Goal: Task Accomplishment & Management: Manage account settings

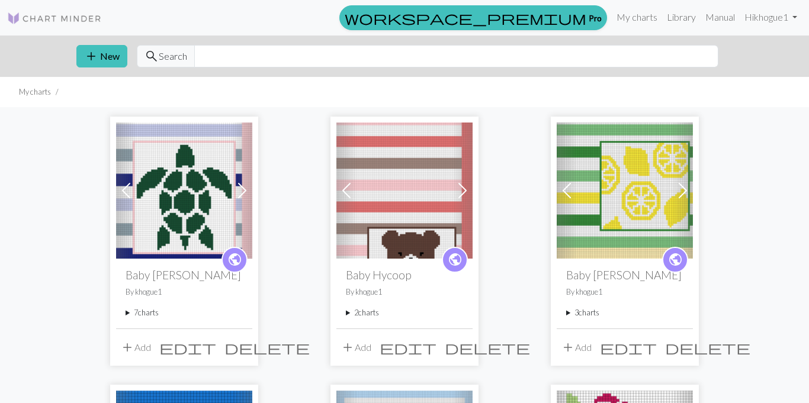
click at [243, 186] on span at bounding box center [242, 190] width 19 height 19
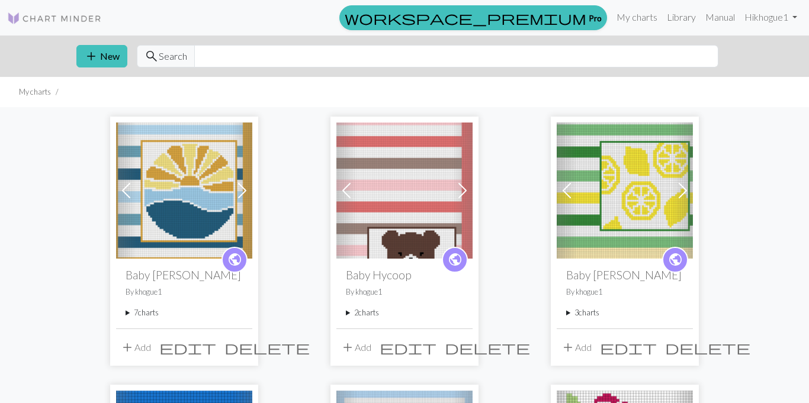
click at [243, 186] on span at bounding box center [242, 190] width 19 height 19
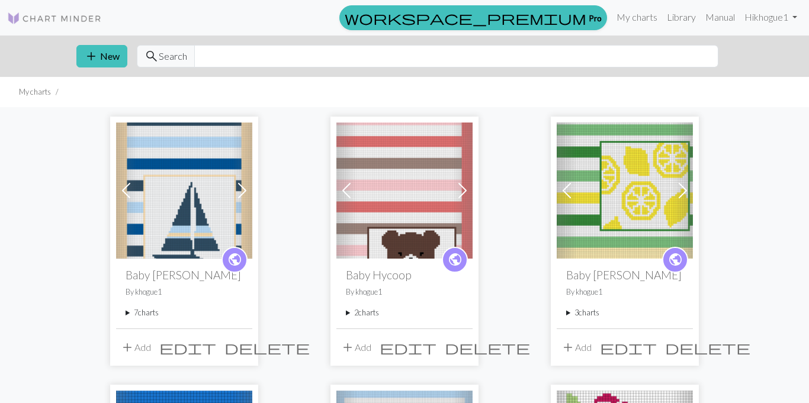
click at [243, 186] on span at bounding box center [242, 190] width 19 height 19
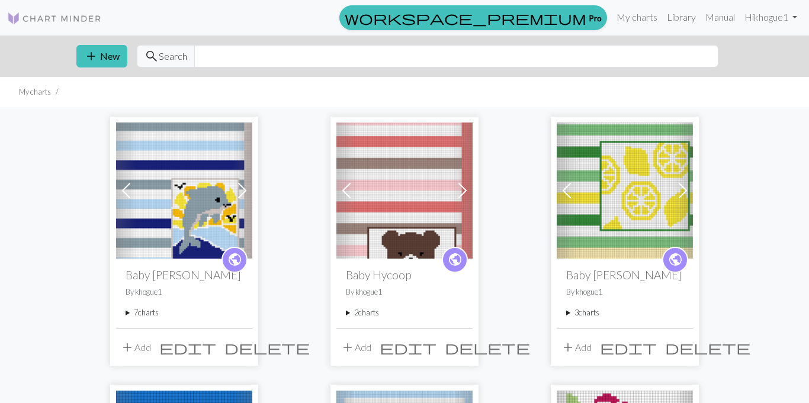
click at [243, 186] on span at bounding box center [242, 190] width 19 height 19
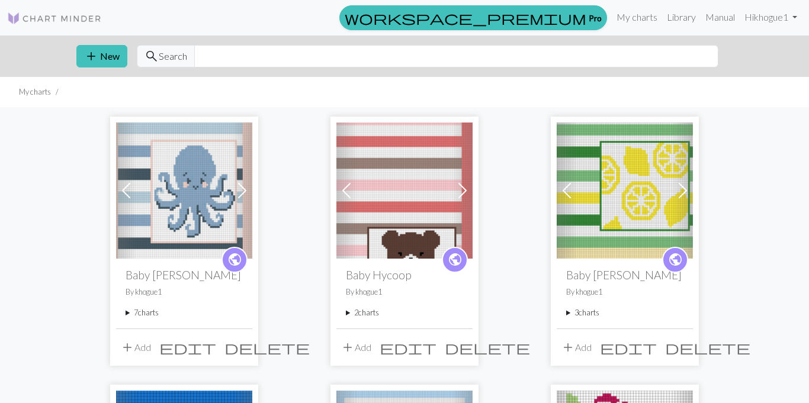
click at [124, 187] on span at bounding box center [126, 190] width 19 height 19
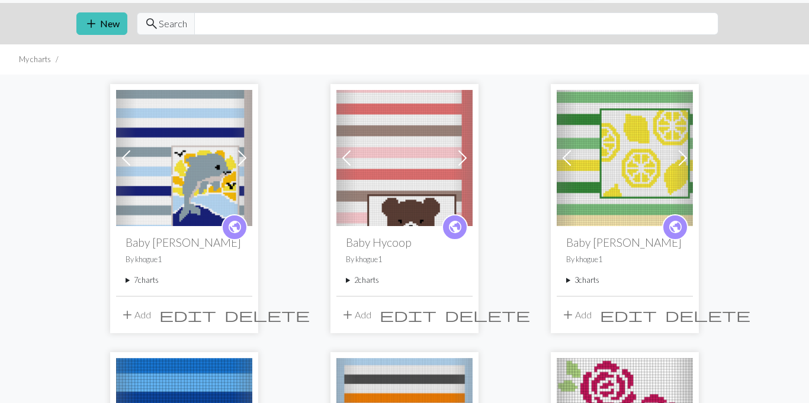
scroll to position [32, 0]
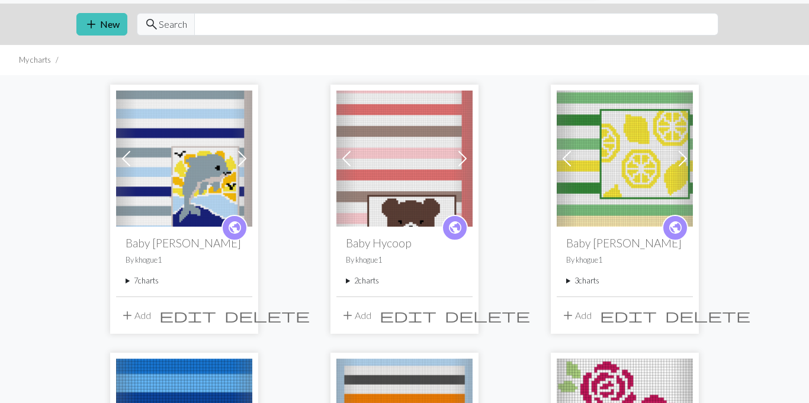
click at [127, 279] on summary "7 charts" at bounding box center [184, 280] width 117 height 11
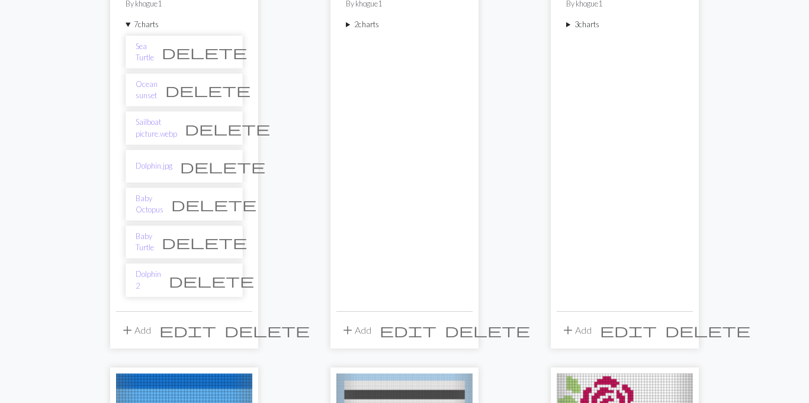
scroll to position [289, 0]
click at [148, 170] on link "Dolphin.jpg" at bounding box center [154, 165] width 37 height 11
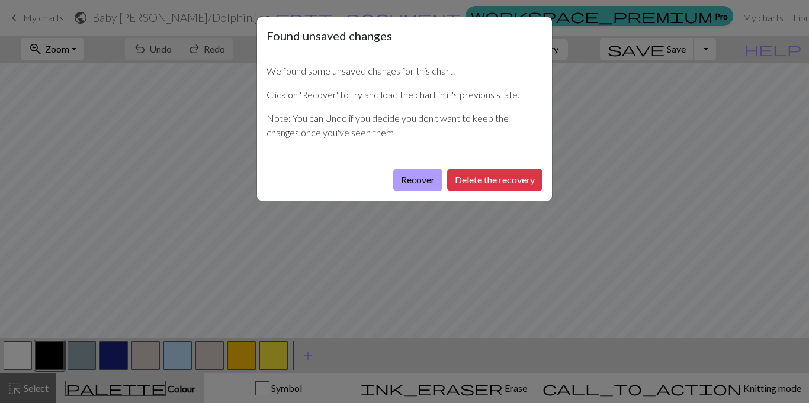
click at [417, 180] on button "Recover" at bounding box center [417, 180] width 49 height 22
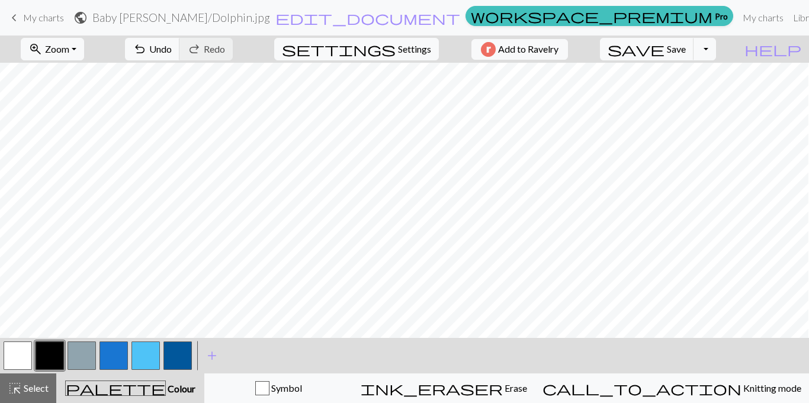
scroll to position [748, 72]
click at [24, 10] on link "keyboard_arrow_left My charts" at bounding box center [35, 18] width 57 height 20
click at [33, 17] on span "My charts" at bounding box center [43, 17] width 41 height 11
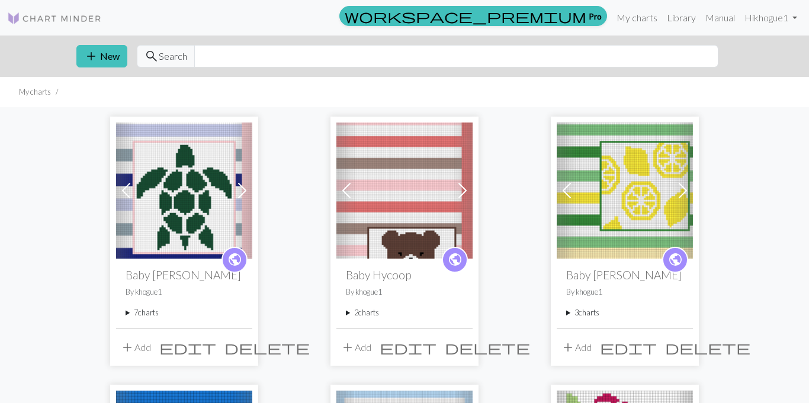
click at [245, 195] on span at bounding box center [242, 190] width 19 height 19
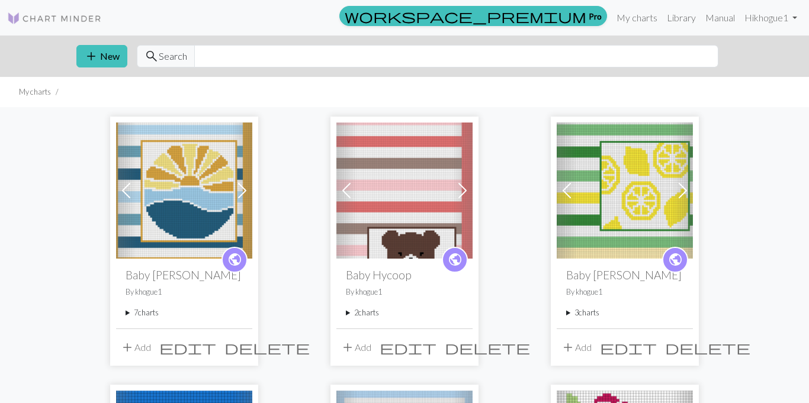
click at [245, 195] on span at bounding box center [242, 190] width 19 height 19
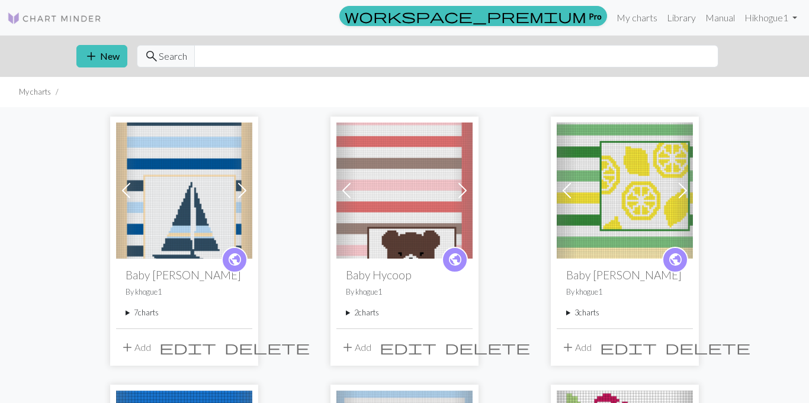
click at [245, 195] on span at bounding box center [242, 190] width 19 height 19
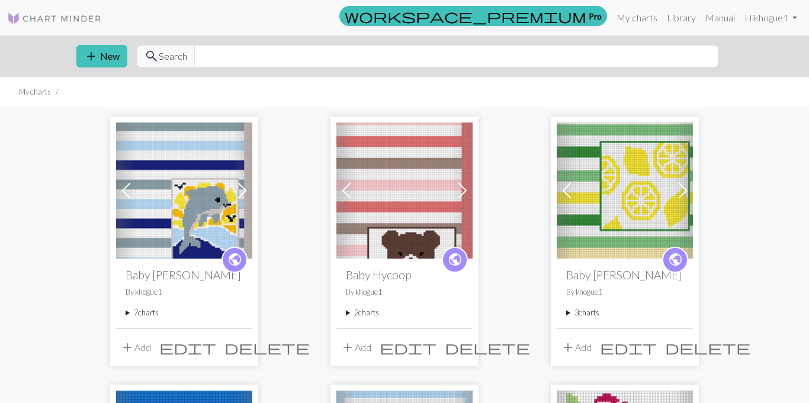
click at [134, 310] on summary "7 charts" at bounding box center [184, 312] width 117 height 11
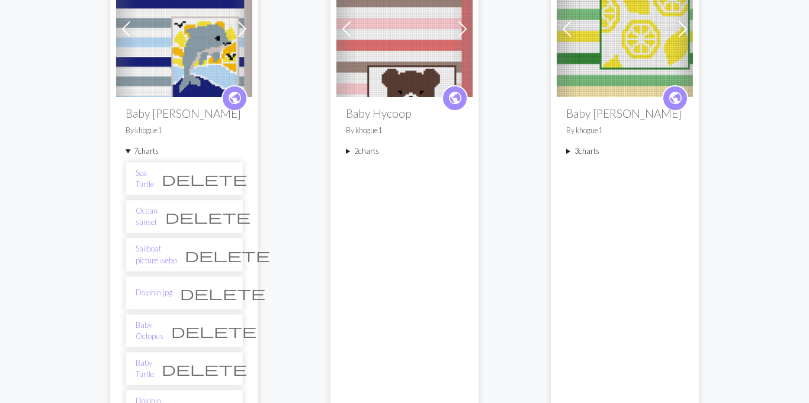
scroll to position [164, 0]
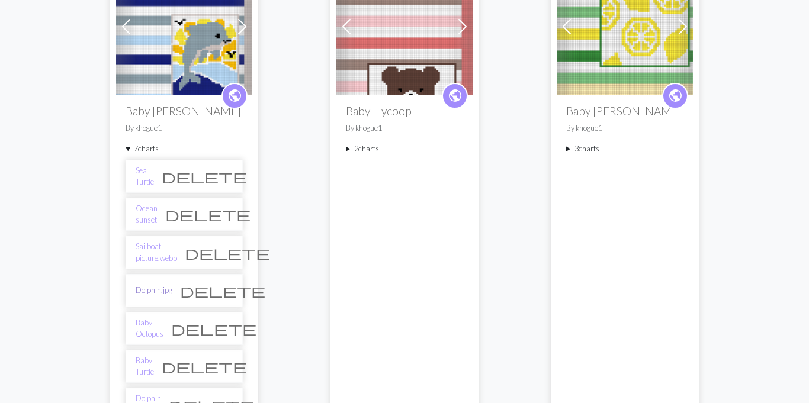
click at [147, 291] on link "Dolphin.jpg" at bounding box center [154, 290] width 37 height 11
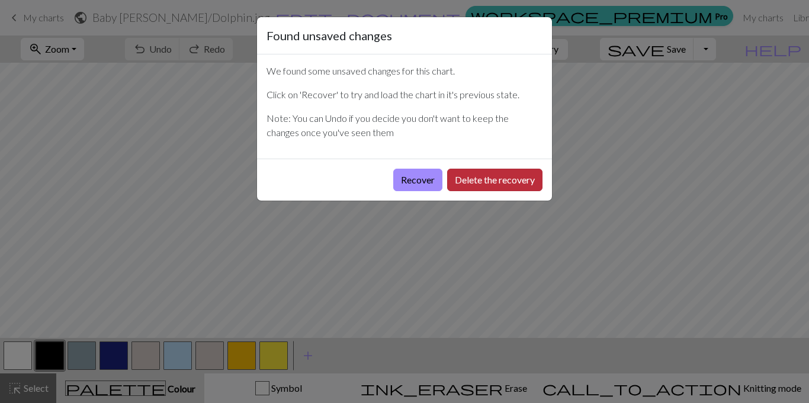
click at [468, 181] on button "Delete the recovery" at bounding box center [494, 180] width 95 height 22
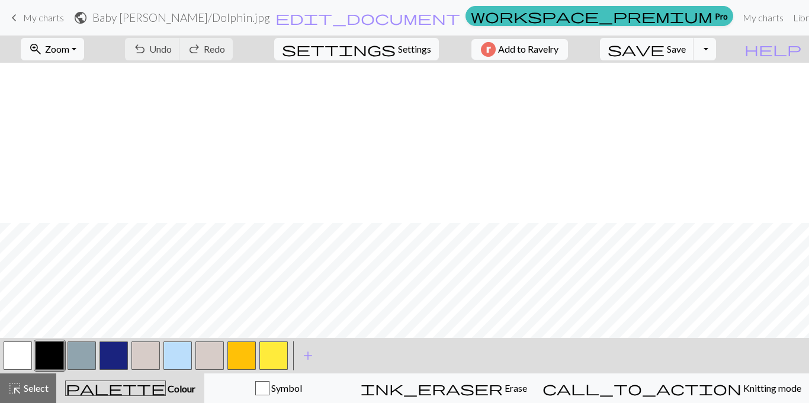
scroll to position [690, 0]
click at [216, 356] on button "button" at bounding box center [209, 356] width 28 height 28
click at [686, 52] on span "Save" at bounding box center [676, 48] width 19 height 11
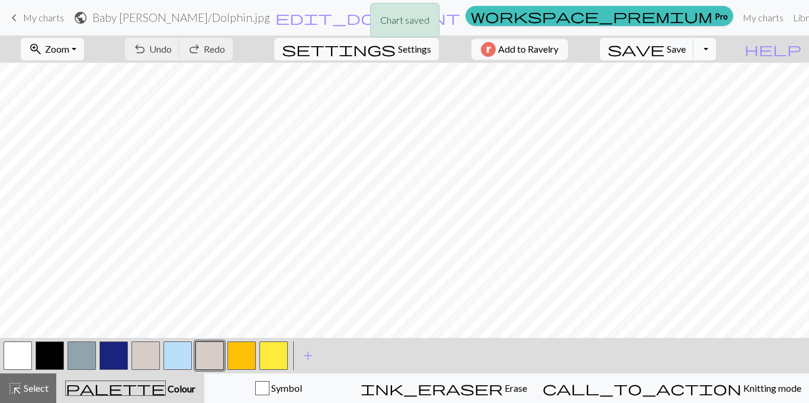
click at [716, 51] on button "Toggle Dropdown" at bounding box center [704, 49] width 22 height 22
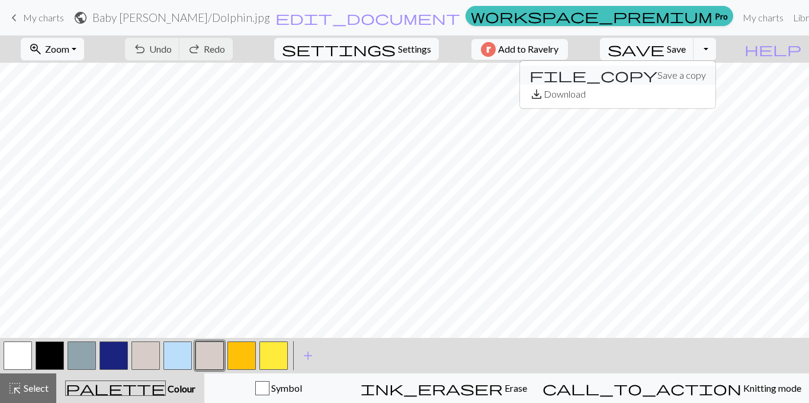
click at [700, 74] on button "file_copy Save a copy" at bounding box center [617, 75] width 195 height 19
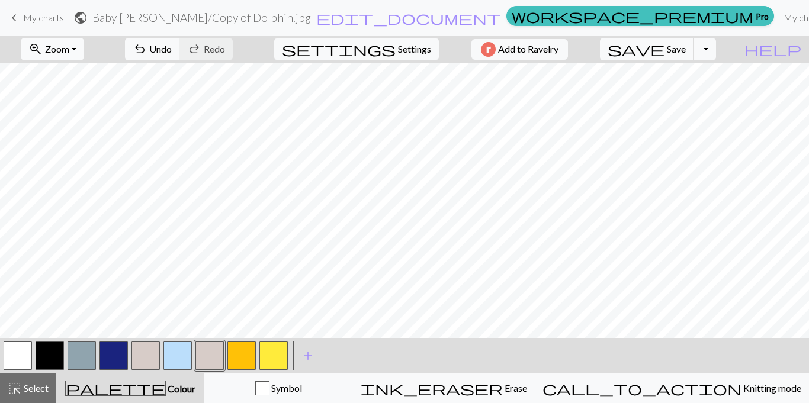
click at [76, 54] on button "zoom_in Zoom Zoom" at bounding box center [52, 49] width 63 height 22
click at [75, 67] on button "Fit all" at bounding box center [68, 75] width 94 height 19
click at [2, 352] on div at bounding box center [18, 356] width 32 height 32
click at [13, 354] on button "button" at bounding box center [18, 356] width 28 height 28
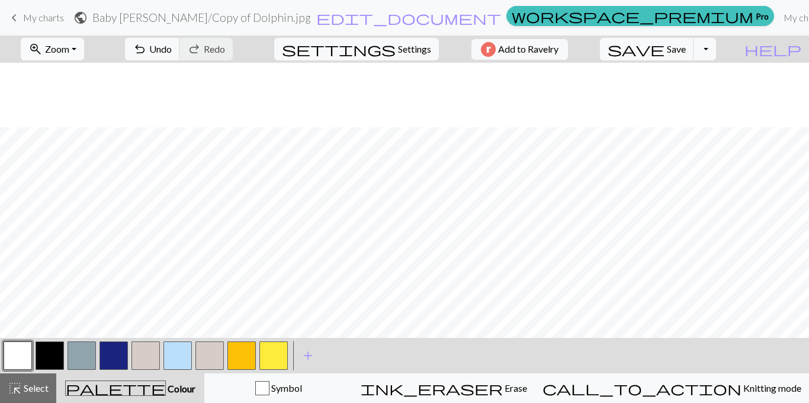
scroll to position [358, 0]
click at [69, 48] on span "Zoom" at bounding box center [57, 48] width 24 height 11
click at [76, 56] on button "zoom_in Zoom Zoom" at bounding box center [52, 49] width 63 height 22
click at [74, 161] on button "100%" at bounding box center [68, 161] width 94 height 19
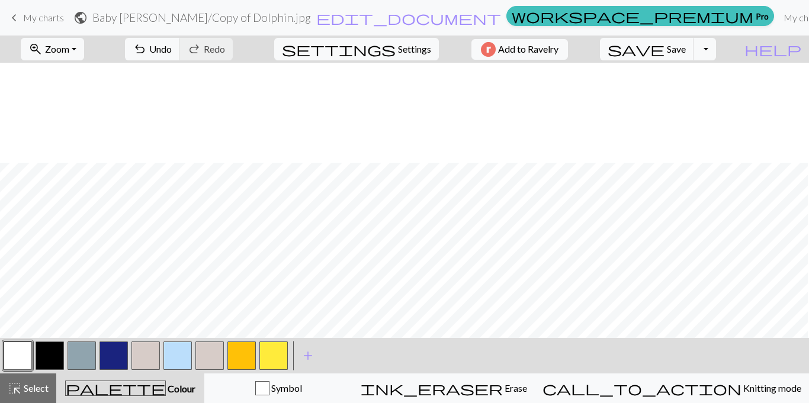
scroll to position [826, 439]
click at [211, 358] on button "button" at bounding box center [209, 356] width 28 height 28
click at [18, 365] on button "button" at bounding box center [18, 356] width 28 height 28
click at [664, 53] on span "save" at bounding box center [635, 49] width 57 height 17
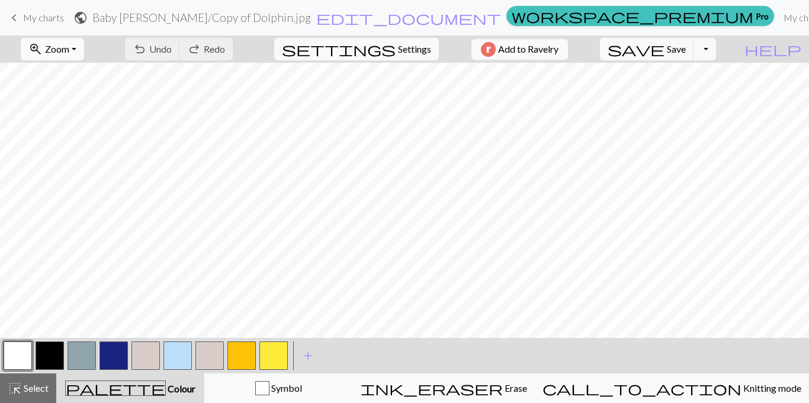
click at [84, 54] on button "zoom_in Zoom Zoom" at bounding box center [52, 49] width 63 height 22
click at [76, 140] on button "50%" at bounding box center [68, 142] width 94 height 19
click at [69, 47] on span "Zoom" at bounding box center [57, 48] width 24 height 11
click at [65, 75] on button "Fit all" at bounding box center [68, 75] width 94 height 19
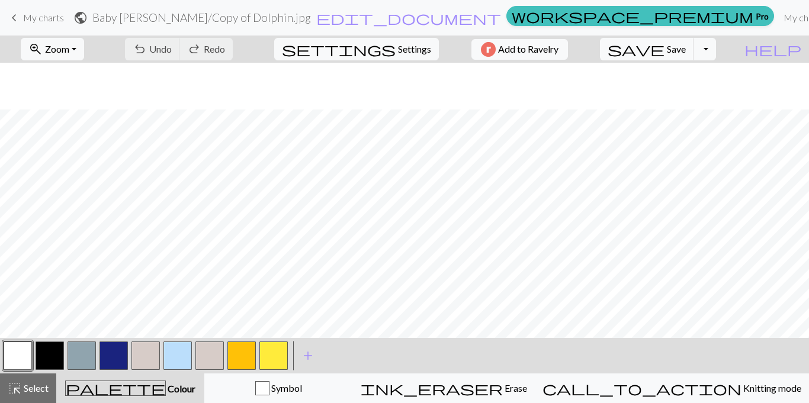
scroll to position [306, 0]
click at [69, 50] on span "Zoom" at bounding box center [57, 48] width 24 height 11
click at [73, 81] on button "Fit all" at bounding box center [68, 75] width 94 height 19
click at [679, 57] on button "save Save Save" at bounding box center [647, 49] width 94 height 22
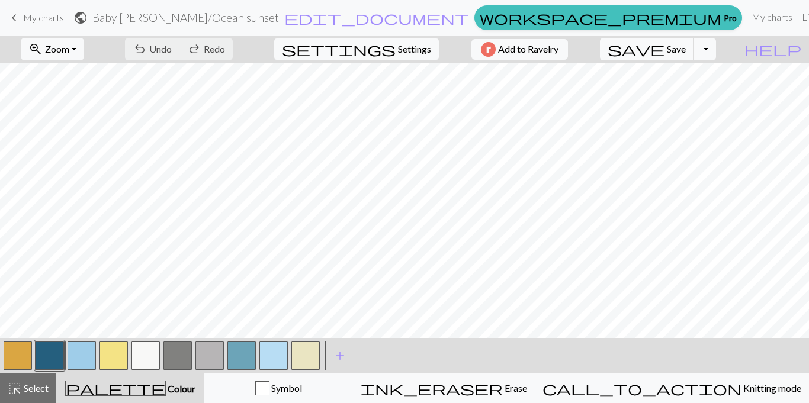
click at [50, 20] on span "My charts" at bounding box center [43, 17] width 41 height 11
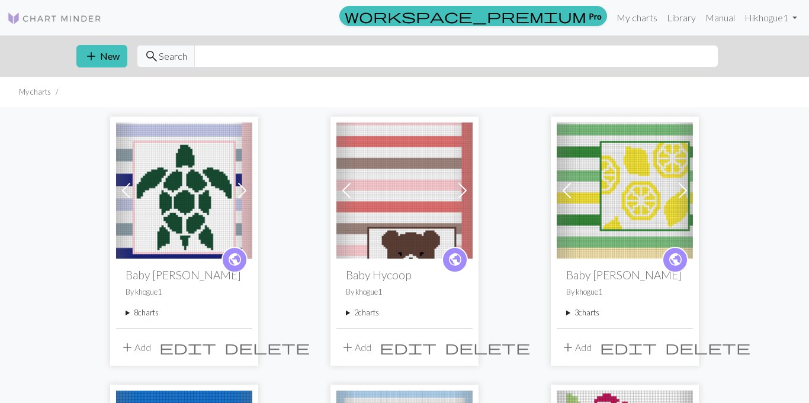
click at [240, 188] on span at bounding box center [242, 190] width 19 height 19
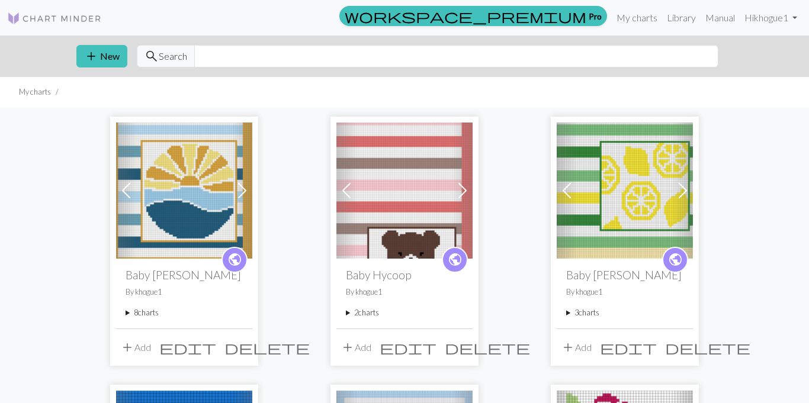
click at [240, 188] on span at bounding box center [242, 190] width 19 height 19
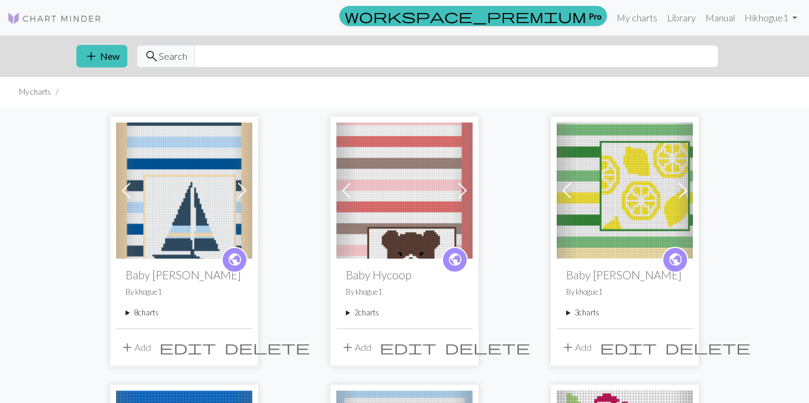
click at [240, 188] on span at bounding box center [242, 190] width 19 height 19
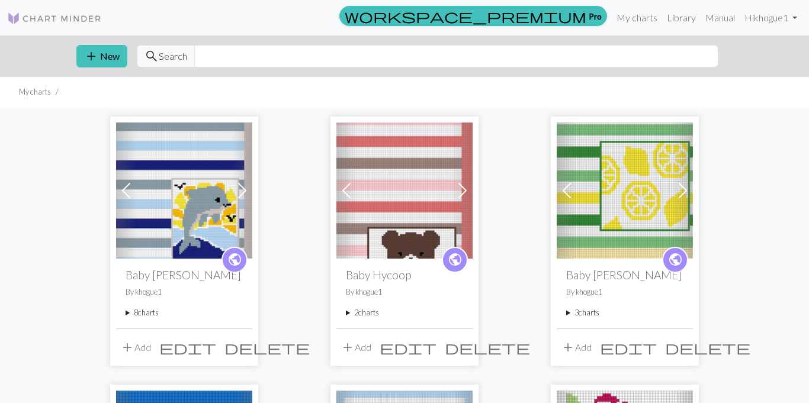
click at [240, 188] on span at bounding box center [242, 190] width 19 height 19
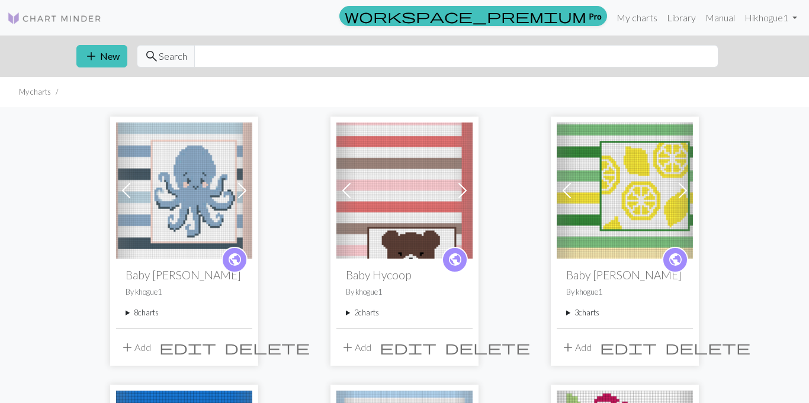
click at [124, 188] on span at bounding box center [126, 190] width 19 height 19
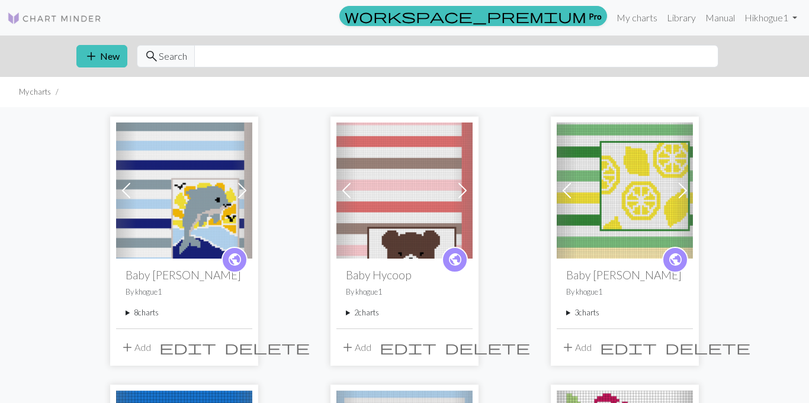
click at [127, 308] on summary "8 charts" at bounding box center [184, 312] width 117 height 11
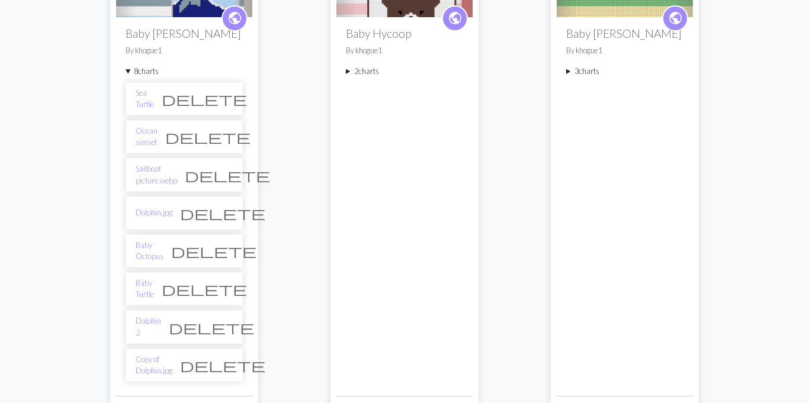
scroll to position [247, 0]
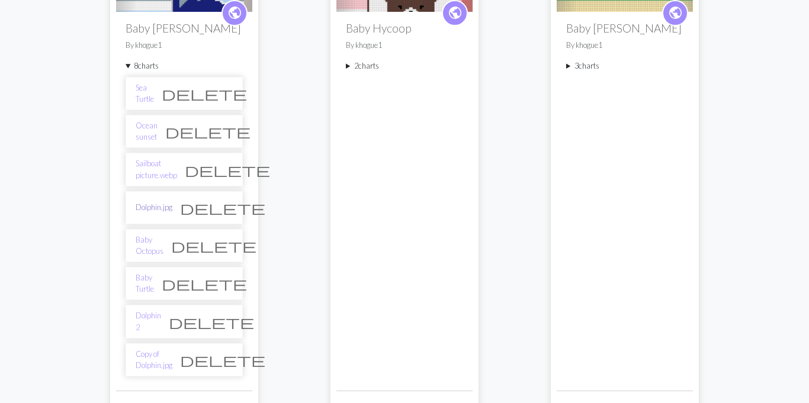
click at [152, 209] on link "Dolphin.jpg" at bounding box center [154, 207] width 37 height 11
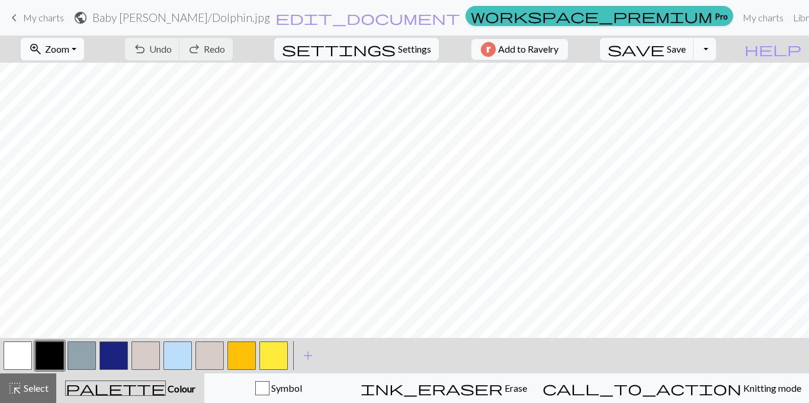
click at [69, 46] on span "Zoom" at bounding box center [57, 48] width 24 height 11
click at [73, 80] on button "Fit all" at bounding box center [68, 75] width 94 height 19
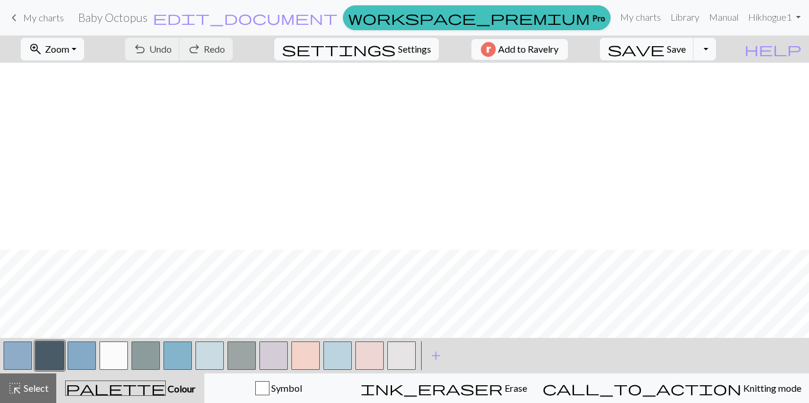
click at [69, 49] on span "Zoom" at bounding box center [57, 48] width 24 height 11
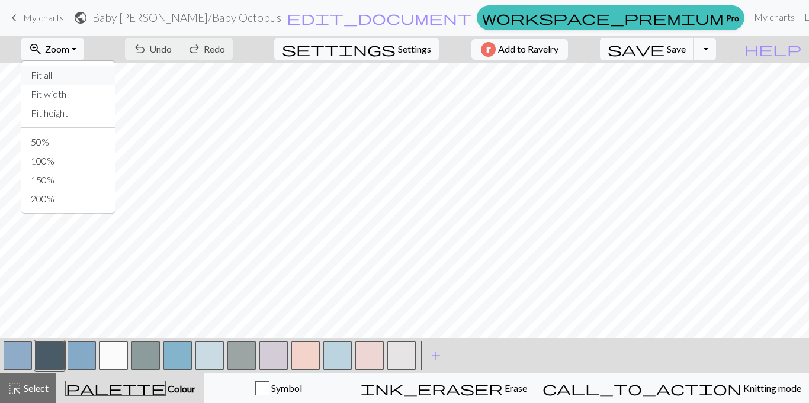
click at [83, 70] on button "Fit all" at bounding box center [68, 75] width 94 height 19
